Goal: Information Seeking & Learning: Learn about a topic

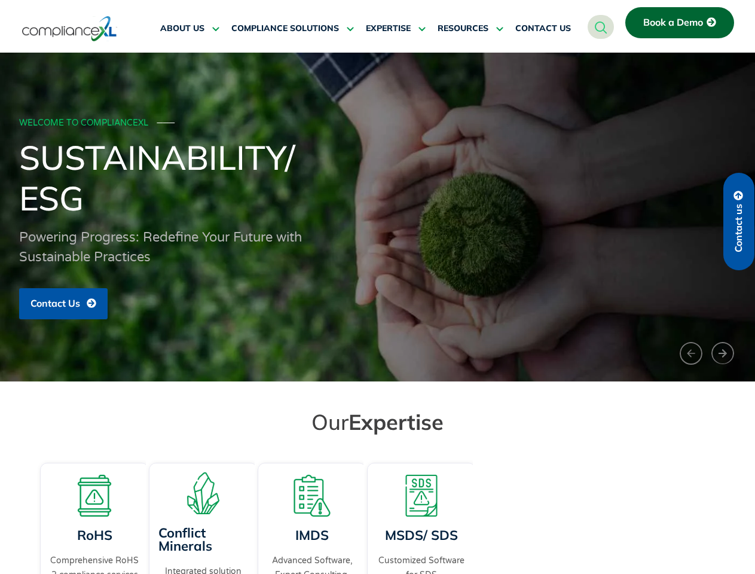
click at [377, 287] on div "WELCOME TO COMPLIANCEXL ─── Sustainability/ ESG Powering Progress: Redefine You…" at bounding box center [377, 217] width 717 height 217
click at [470, 29] on span "RESOURCES" at bounding box center [463, 28] width 51 height 11
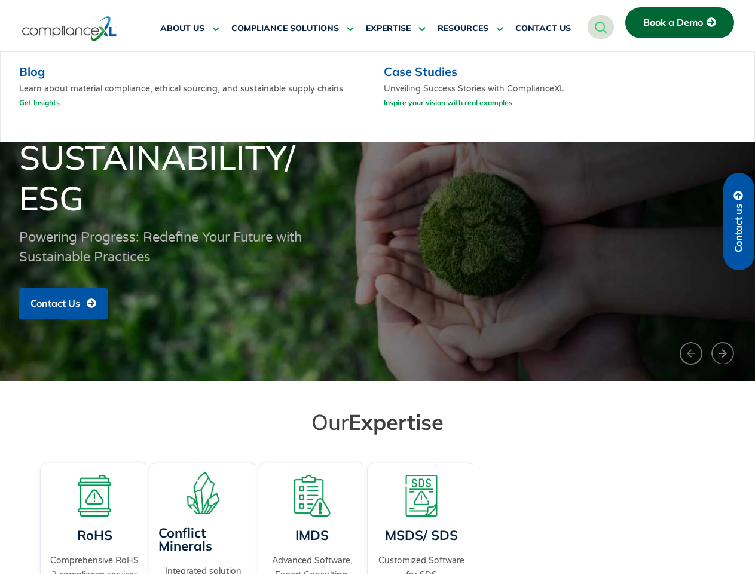
click at [377, 217] on h1 "Sustainability/ ESG" at bounding box center [377, 177] width 717 height 81
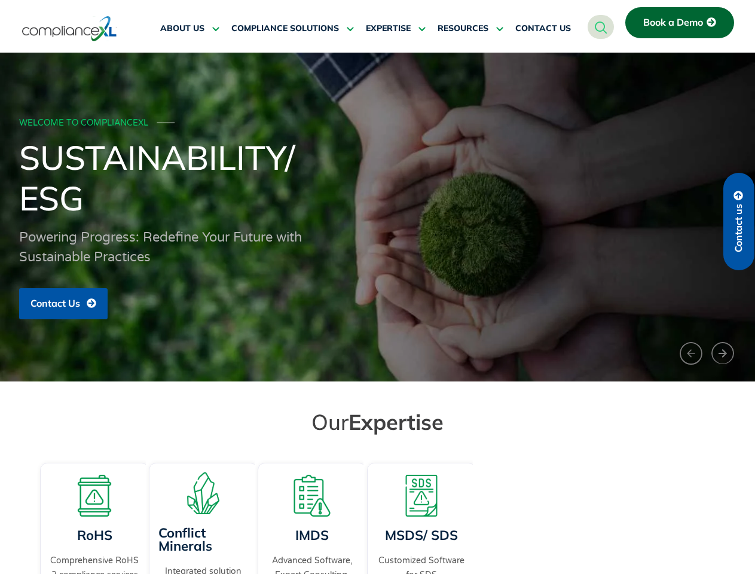
click at [377, 217] on h1 "Sustainability/ ESG" at bounding box center [377, 177] width 717 height 81
